Goal: Use online tool/utility: Utilize a website feature to perform a specific function

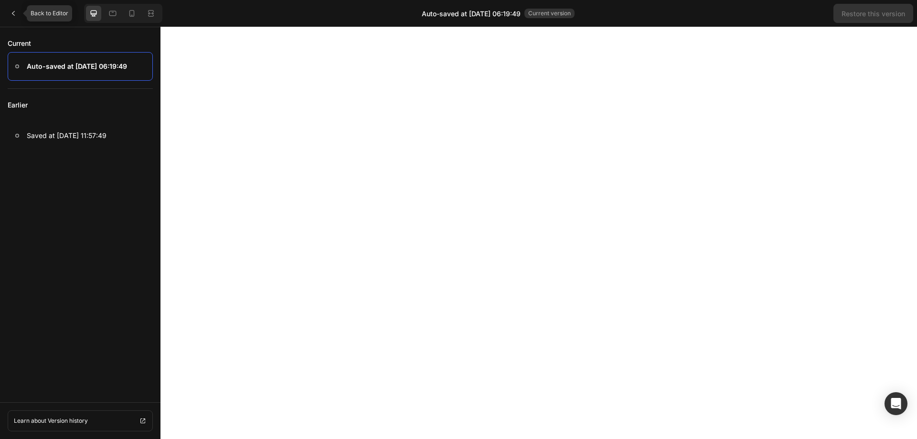
click at [11, 20] on div at bounding box center [13, 13] width 19 height 19
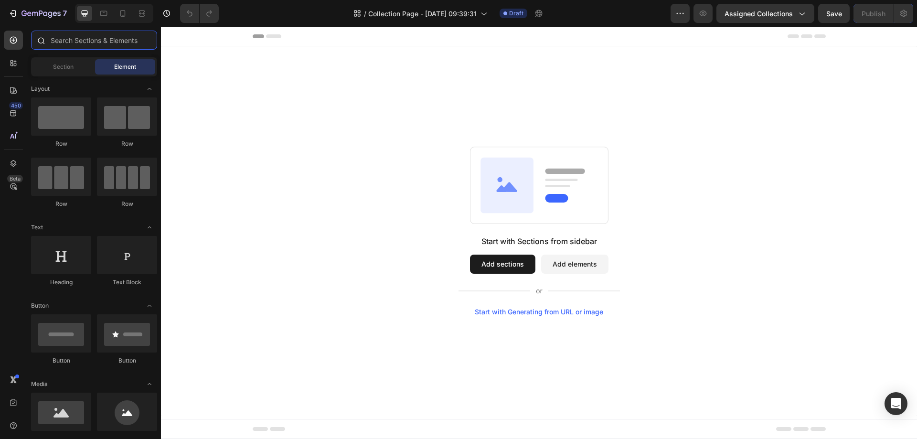
click at [69, 44] on input "text" at bounding box center [94, 40] width 126 height 19
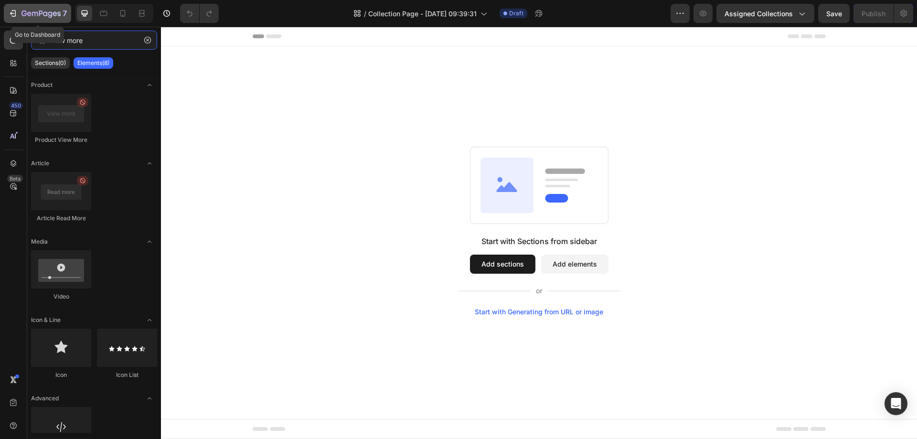
type input "view more"
click at [16, 13] on icon "button" at bounding box center [14, 13] width 4 height 7
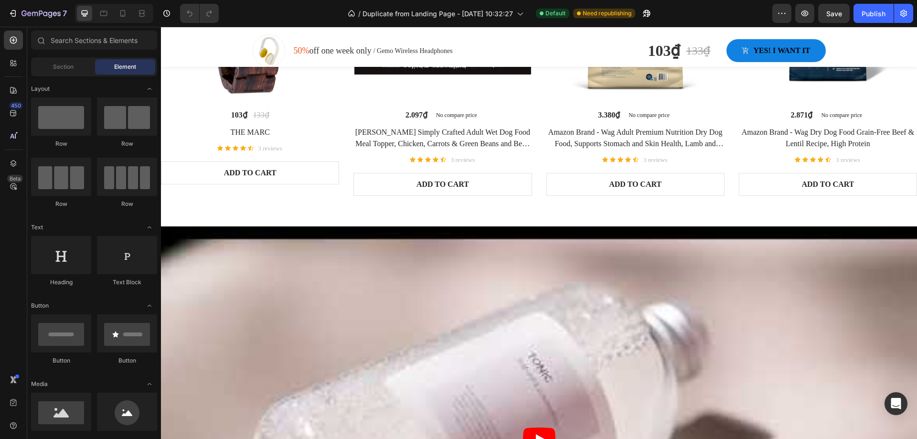
scroll to position [334, 0]
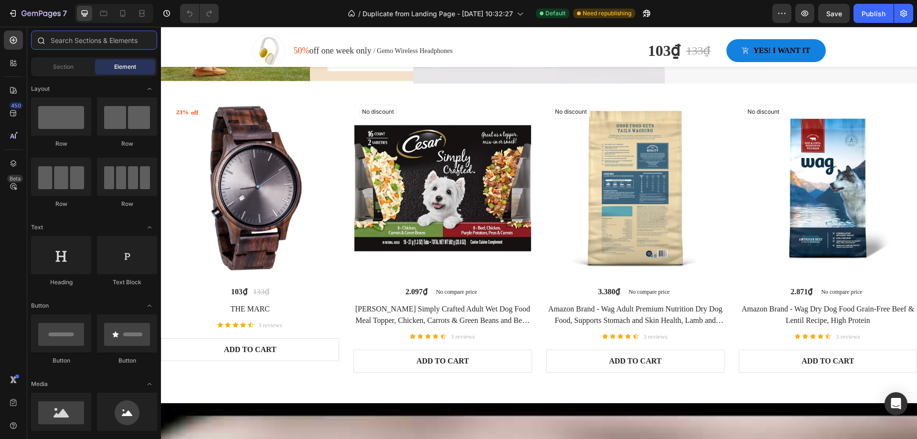
click at [90, 44] on input "text" at bounding box center [94, 40] width 126 height 19
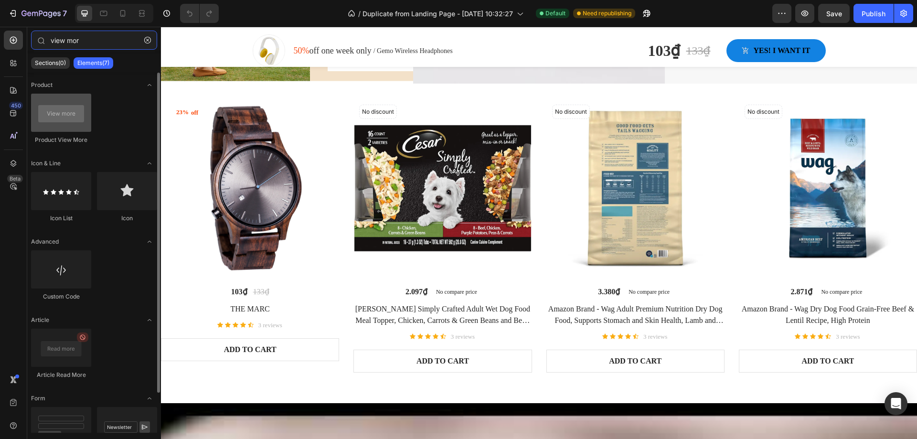
type input "view mor"
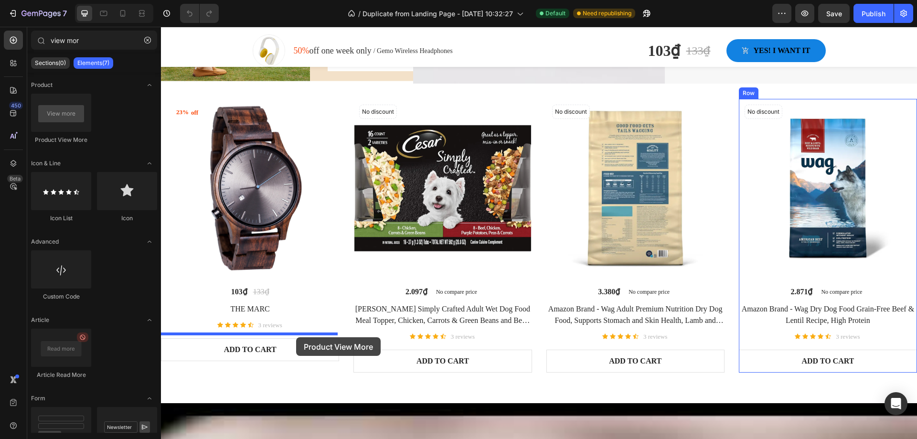
drag, startPoint x: 231, startPoint y: 143, endPoint x: 296, endPoint y: 337, distance: 205.0
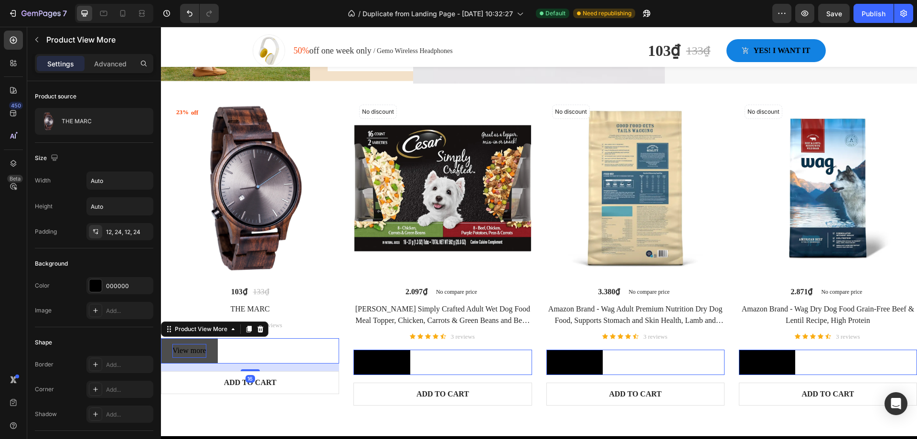
click at [187, 347] on p "View more" at bounding box center [189, 351] width 34 height 14
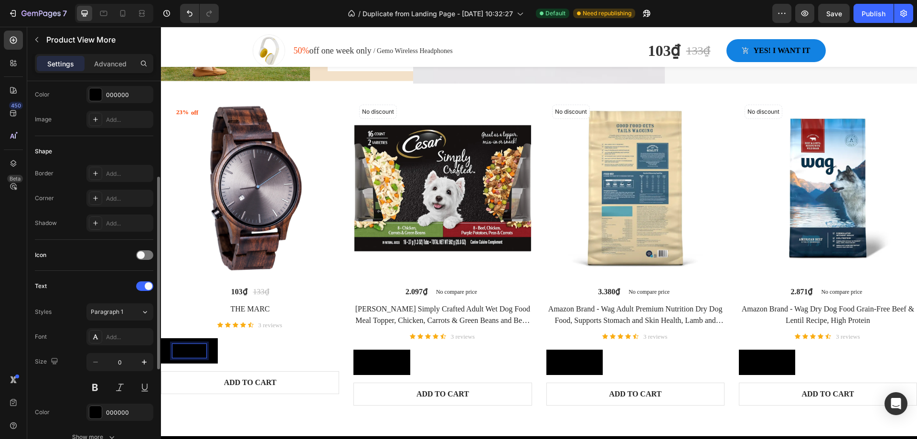
scroll to position [385, 0]
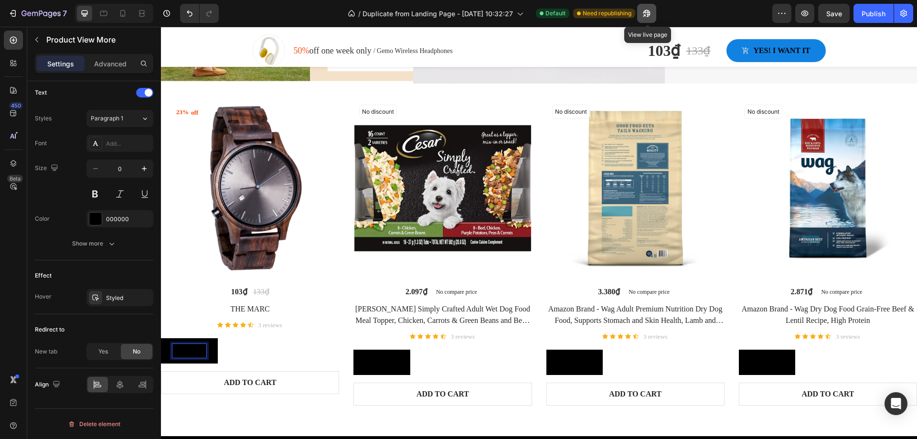
click at [645, 15] on icon "button" at bounding box center [644, 15] width 2 height 2
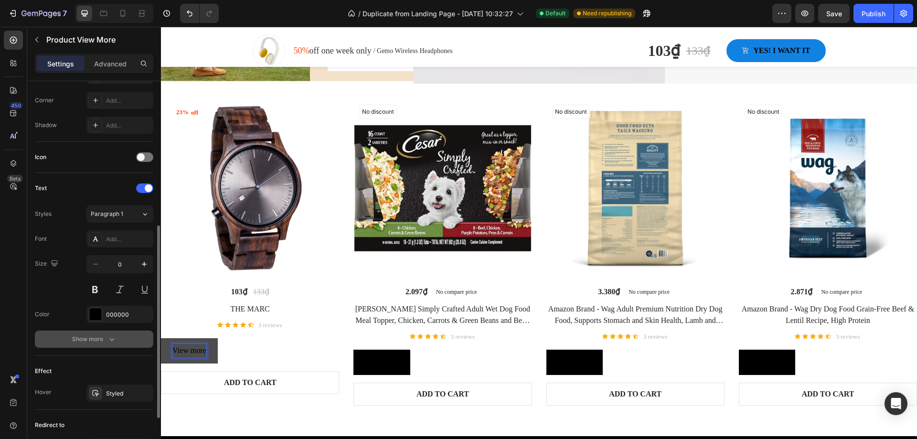
click at [81, 340] on div "Show more" at bounding box center [94, 339] width 44 height 10
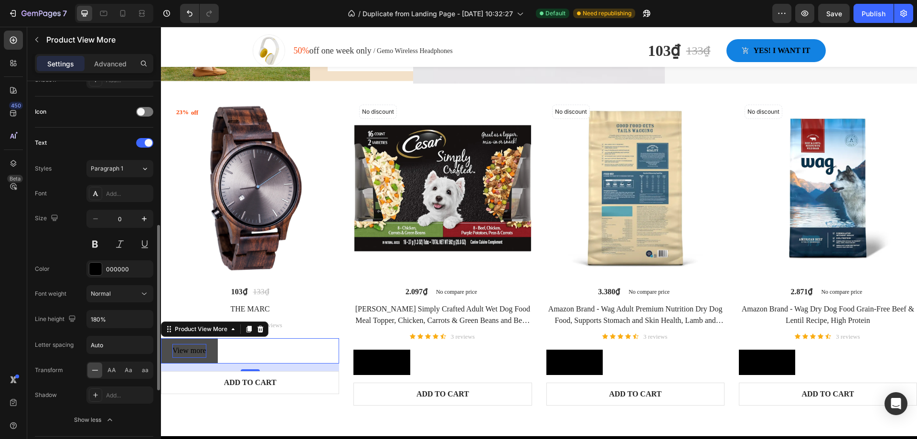
scroll to position [511, 0]
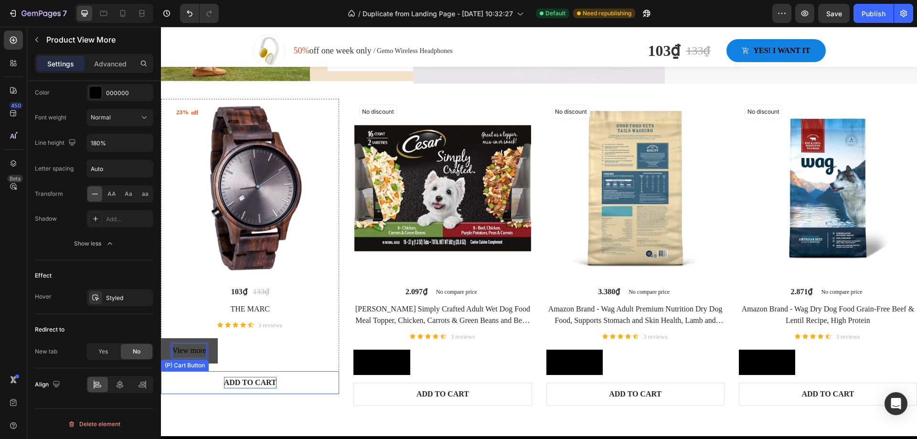
click at [258, 380] on div "ADD TO CART" at bounding box center [250, 382] width 53 height 11
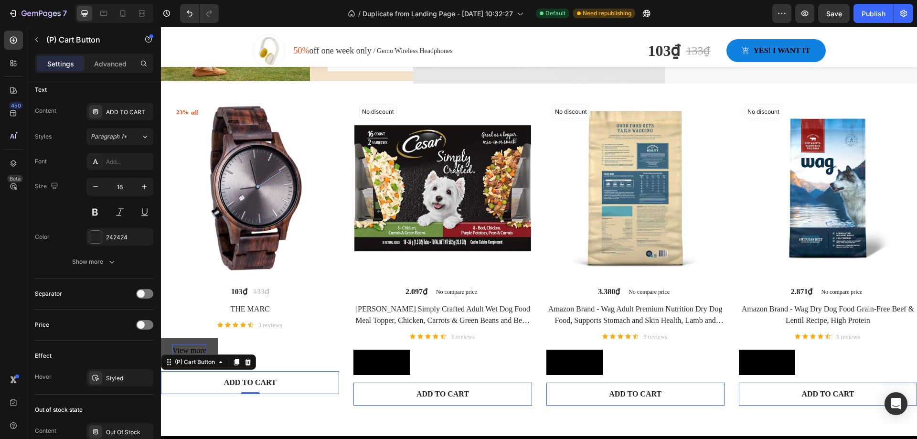
scroll to position [639, 0]
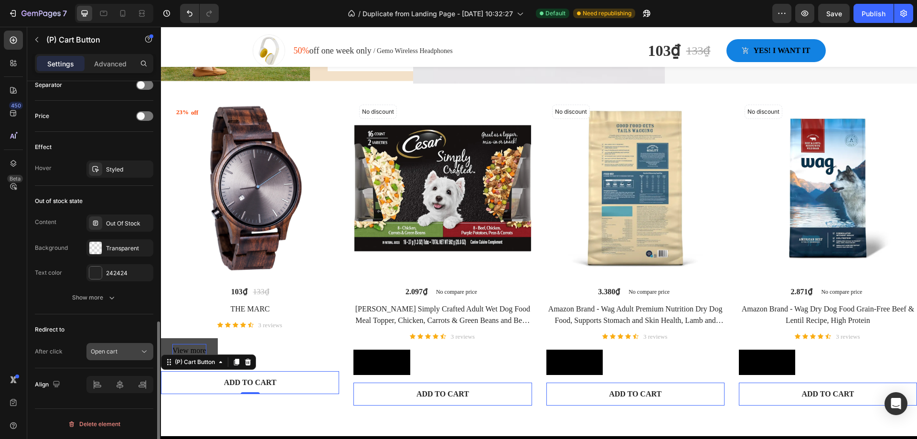
click at [147, 350] on icon at bounding box center [144, 352] width 10 height 10
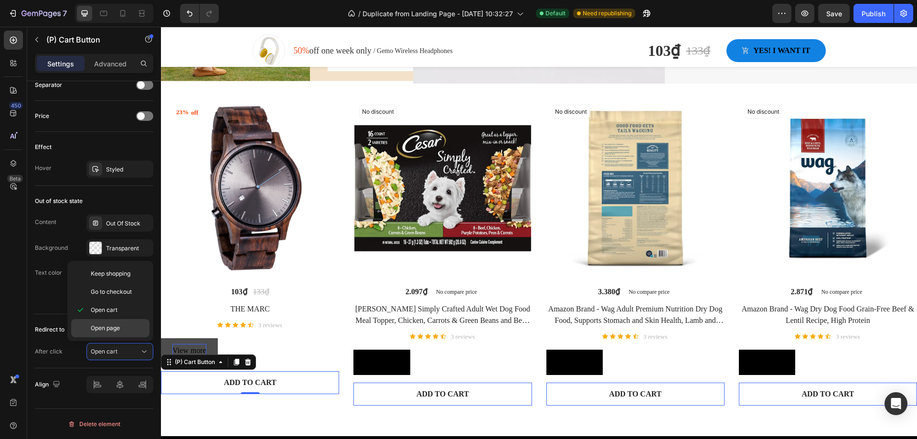
click at [137, 325] on p "Open page" at bounding box center [118, 328] width 54 height 9
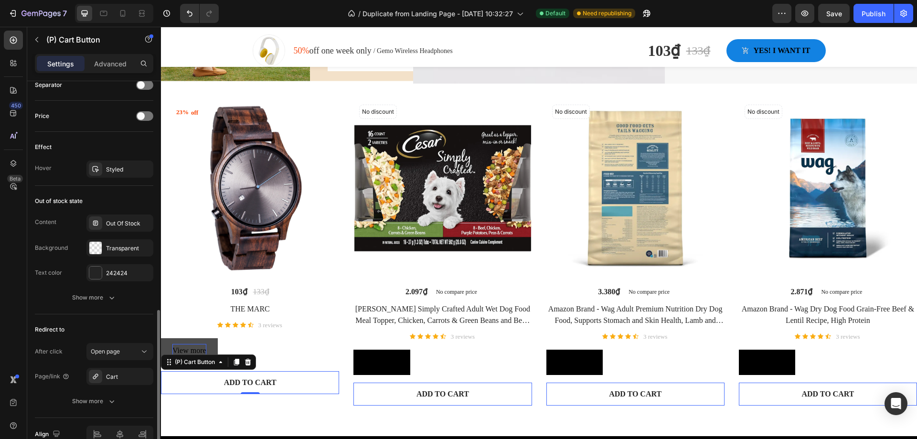
click at [133, 325] on div "Redirect to" at bounding box center [94, 329] width 118 height 15
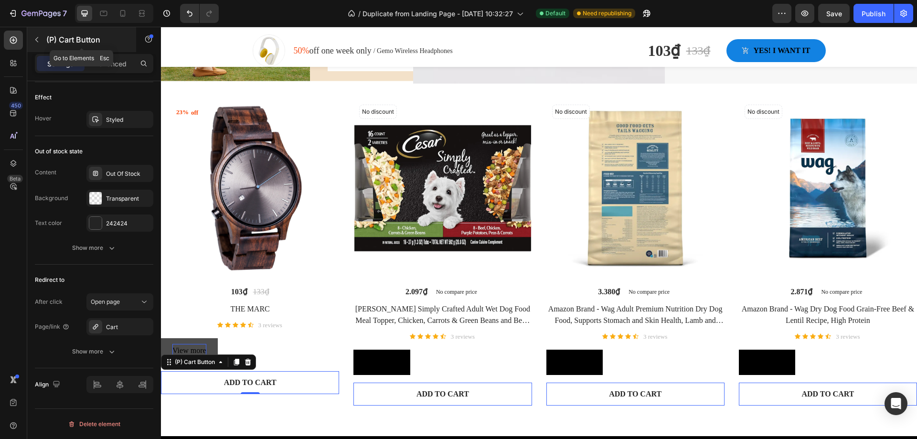
click at [107, 33] on div "(P) Cart Button" at bounding box center [81, 39] width 109 height 25
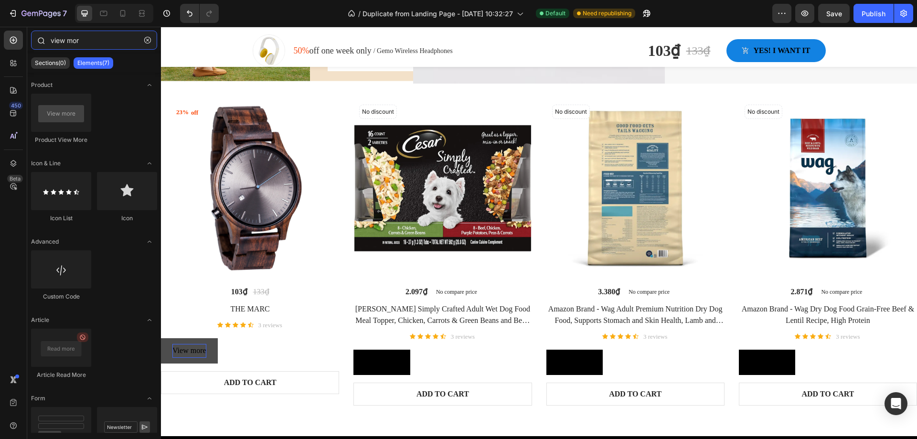
click at [112, 37] on input "view mor" at bounding box center [94, 40] width 126 height 19
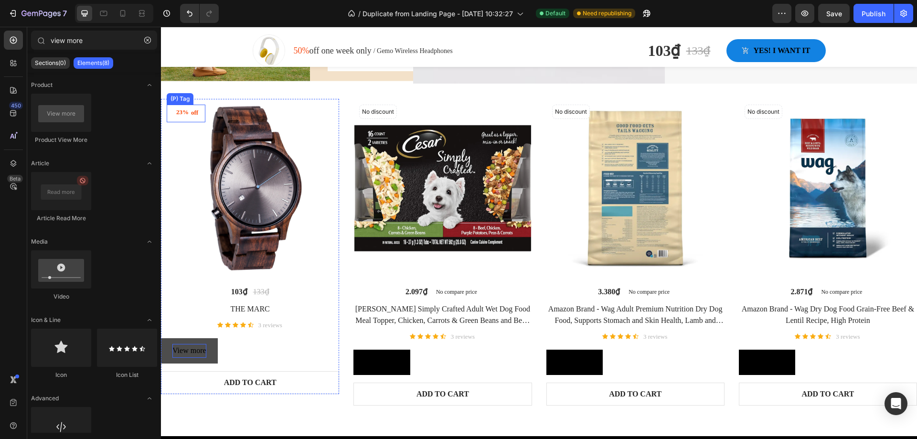
click at [188, 112] on div "23%" at bounding box center [182, 112] width 14 height 11
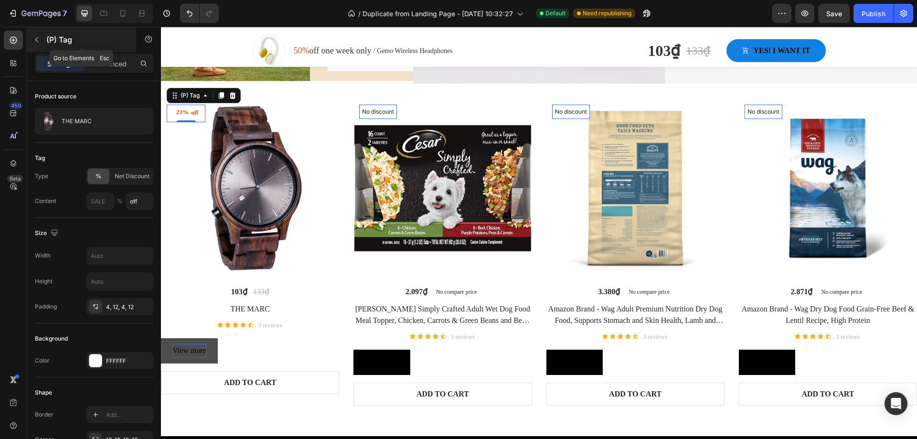
click at [90, 43] on p "(P) Tag" at bounding box center [86, 39] width 81 height 11
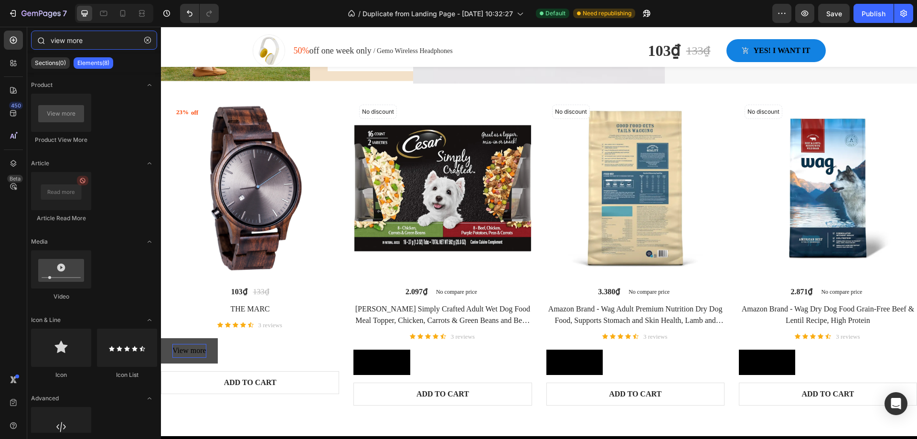
click at [107, 40] on input "view more" at bounding box center [94, 40] width 126 height 19
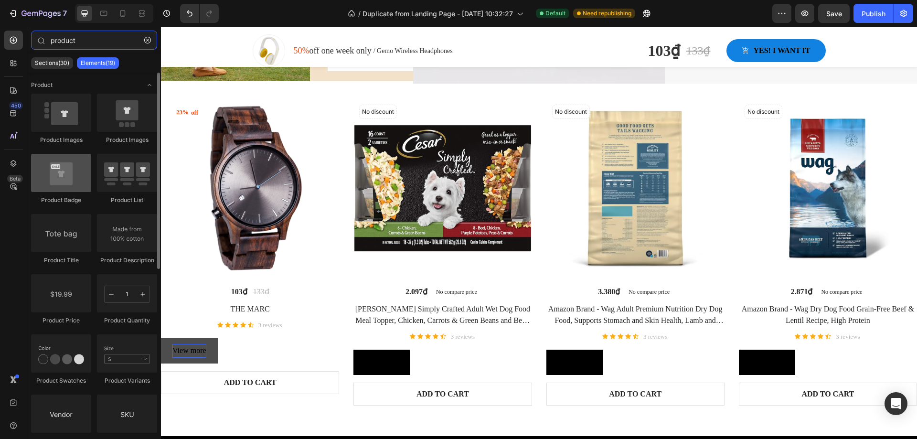
type input "product"
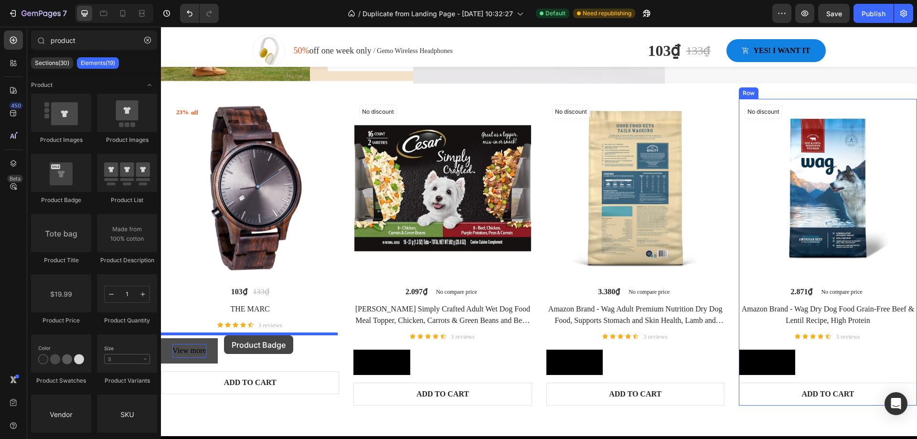
drag, startPoint x: 225, startPoint y: 198, endPoint x: 224, endPoint y: 335, distance: 137.1
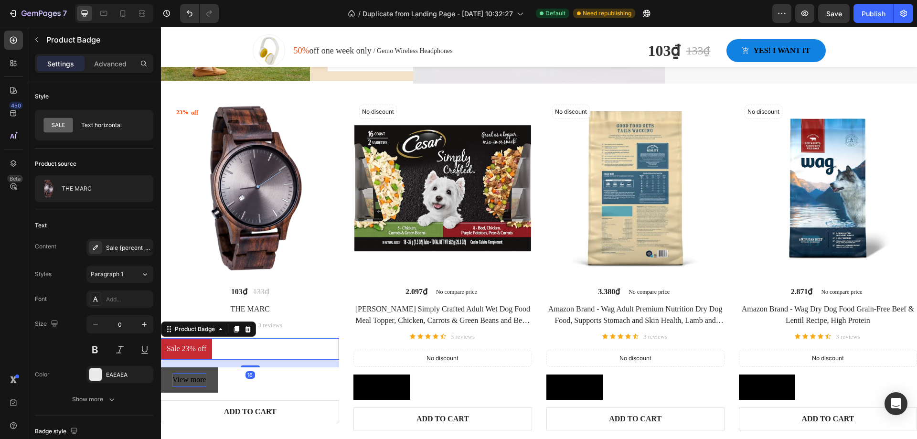
click at [200, 344] on pre "Sale 23% off" at bounding box center [186, 348] width 51 height 21
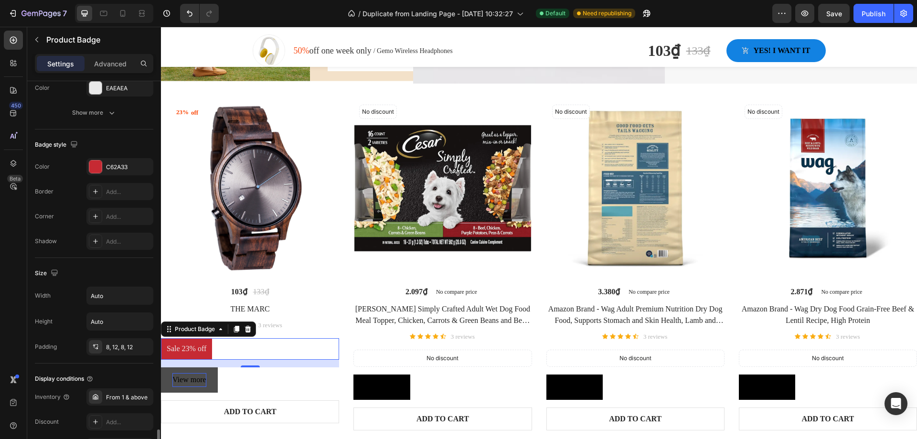
scroll to position [431, 0]
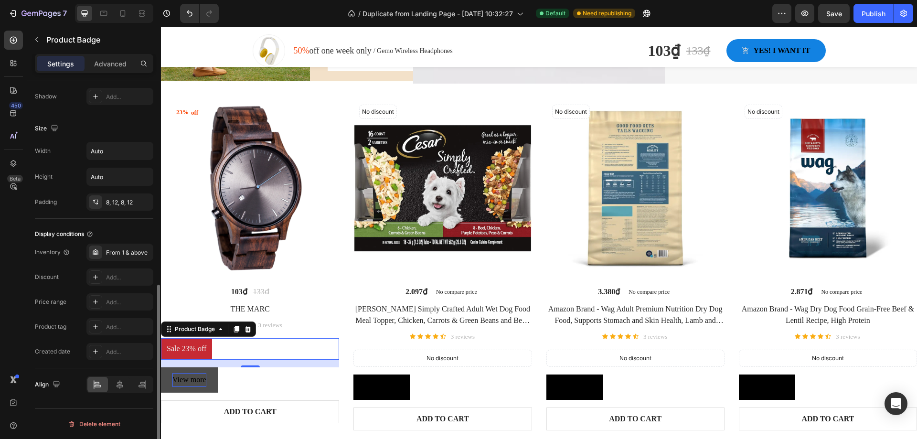
click at [74, 293] on div "Discount Add..." at bounding box center [94, 301] width 118 height 17
click at [133, 255] on div "From 1 & above" at bounding box center [128, 252] width 45 height 9
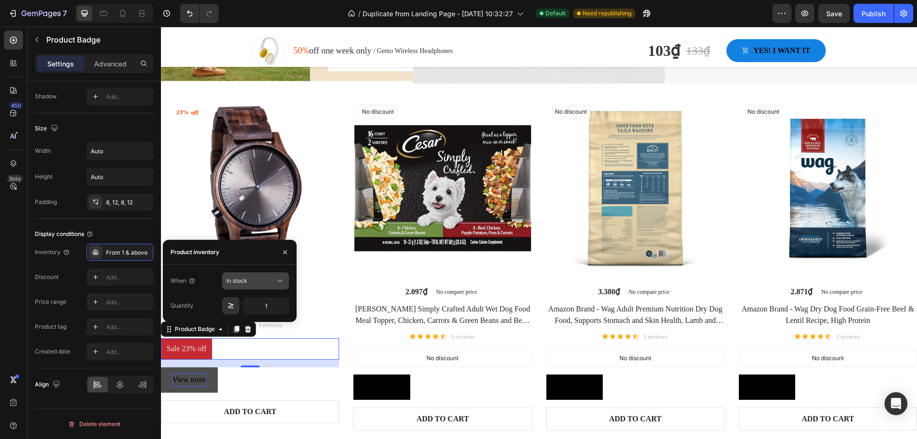
click at [273, 283] on div "In stock" at bounding box center [250, 281] width 49 height 9
click at [268, 322] on p "Out of stock" at bounding box center [253, 322] width 54 height 9
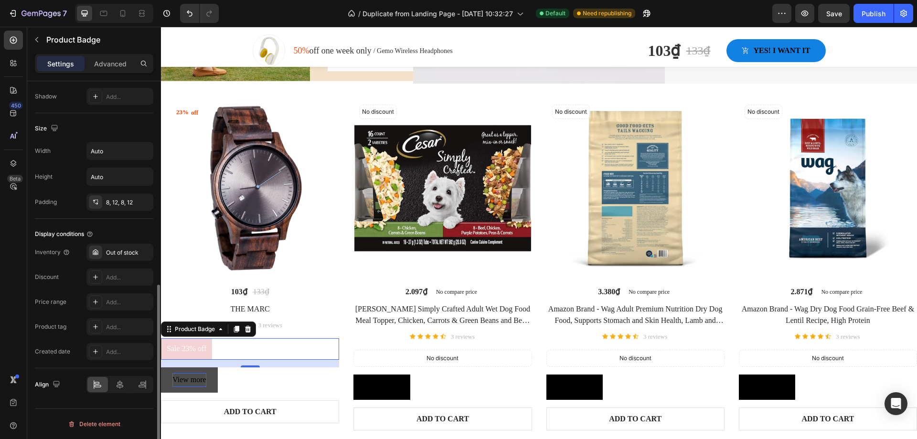
click at [62, 293] on div "Discount Add..." at bounding box center [94, 301] width 118 height 17
click at [140, 256] on div "Out of stock" at bounding box center [128, 252] width 45 height 9
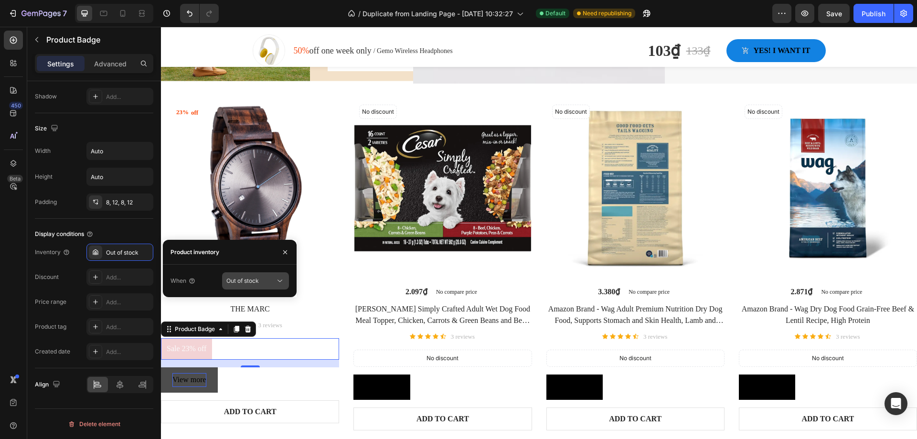
click at [278, 279] on icon at bounding box center [280, 281] width 10 height 10
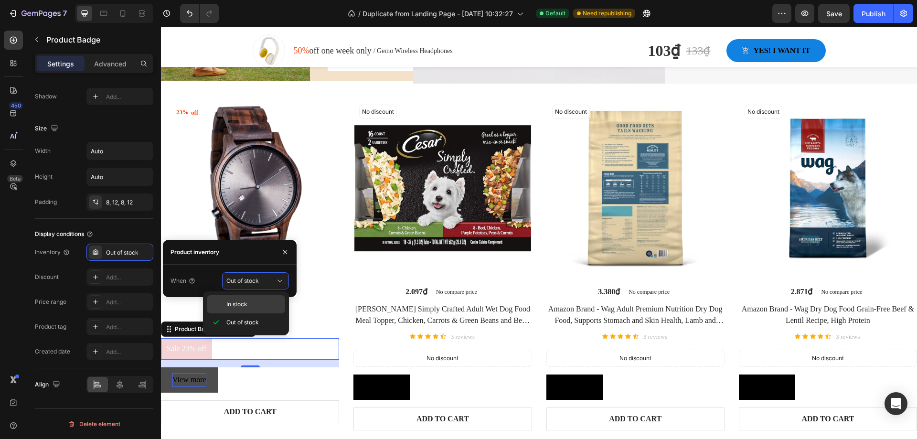
click at [255, 301] on p "In stock" at bounding box center [253, 304] width 54 height 9
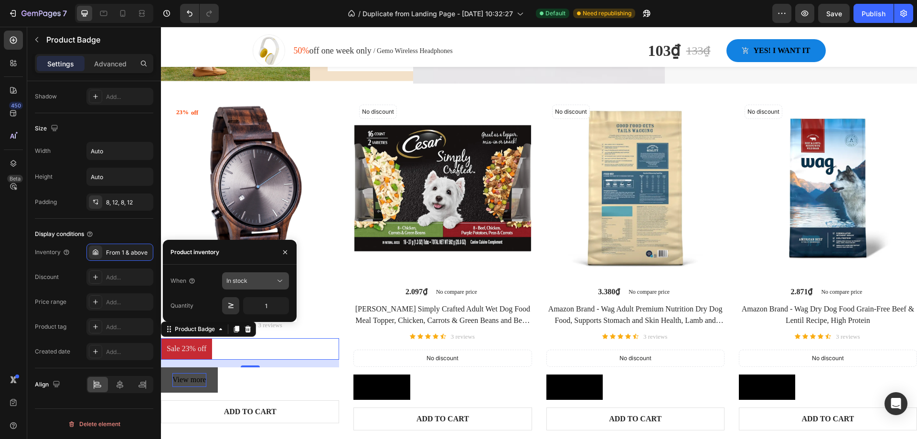
click at [280, 282] on icon at bounding box center [280, 281] width 10 height 10
